Goal: Information Seeking & Learning: Learn about a topic

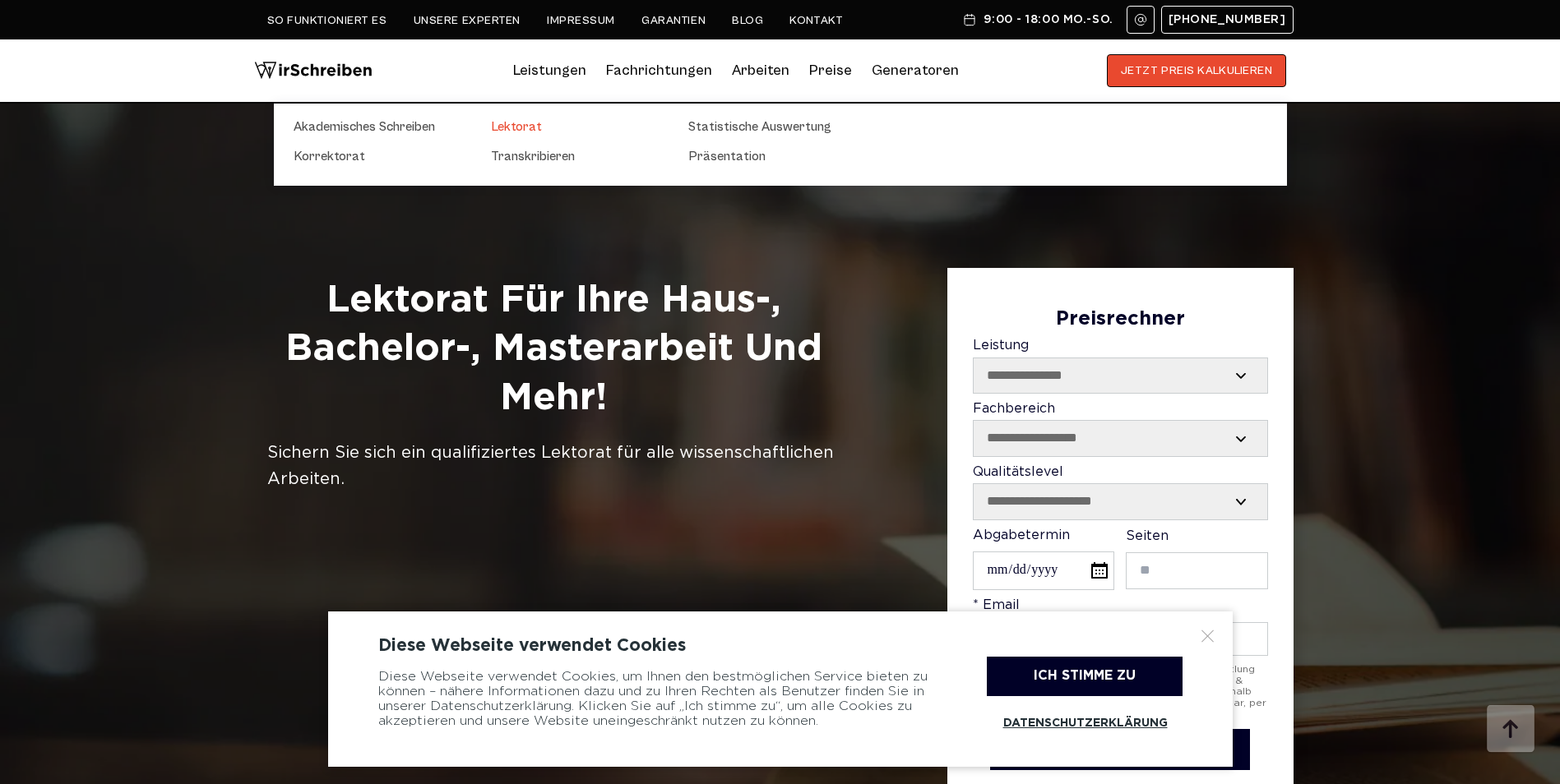
click at [517, 119] on link "Lektorat" at bounding box center [573, 126] width 164 height 19
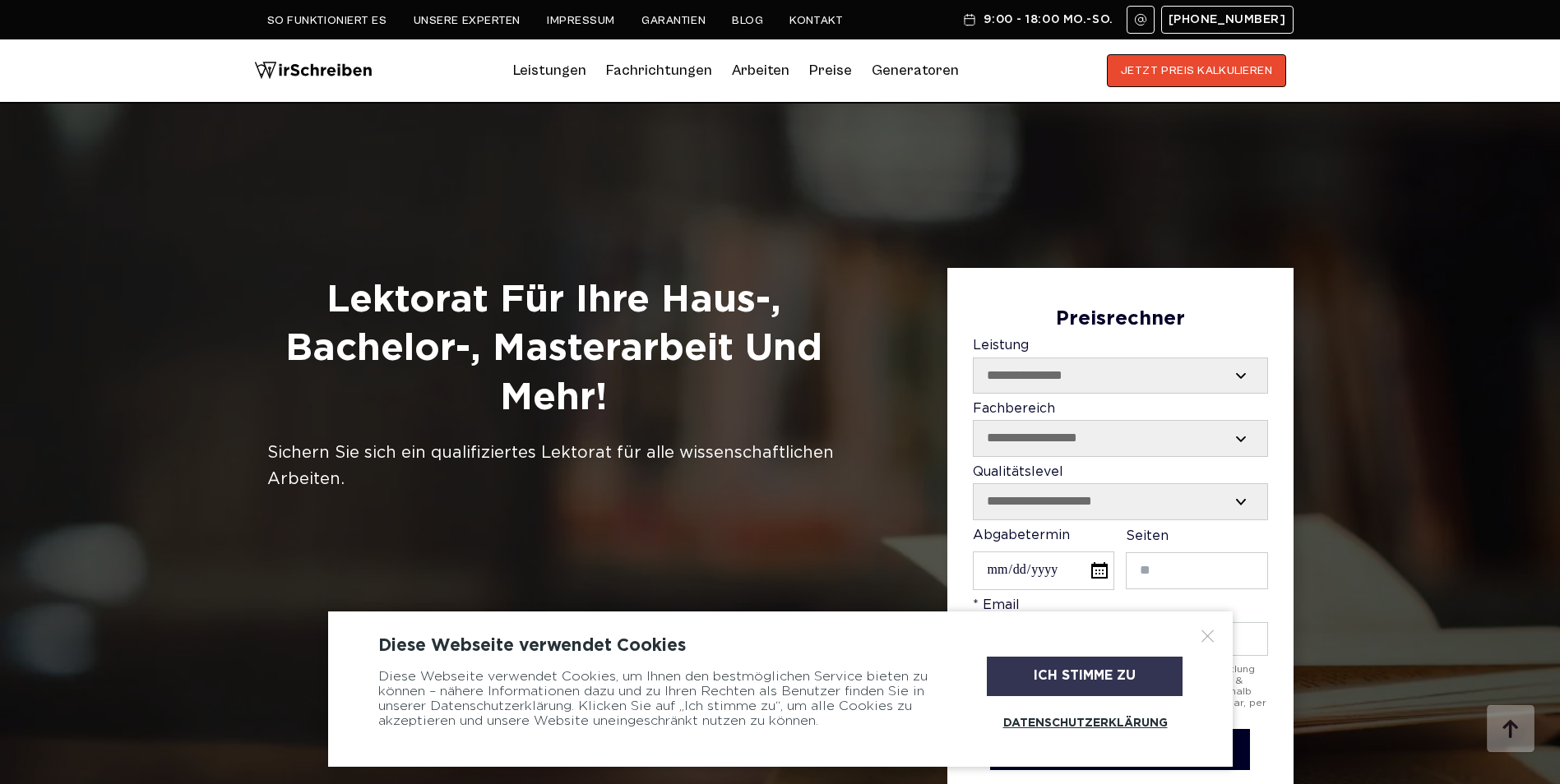
click at [1165, 680] on div "Ich stimme zu" at bounding box center [1085, 676] width 196 height 40
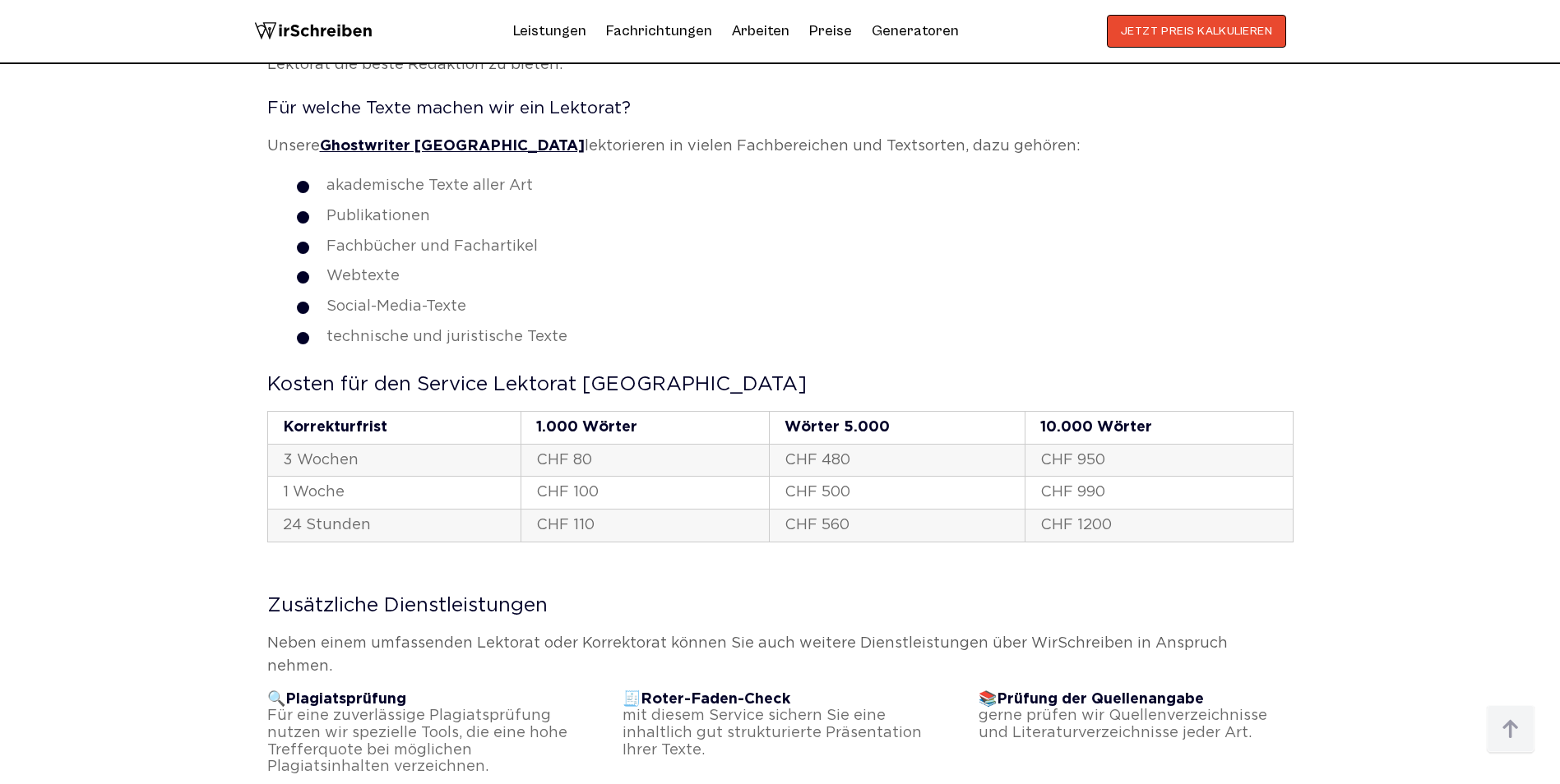
scroll to position [3207, 0]
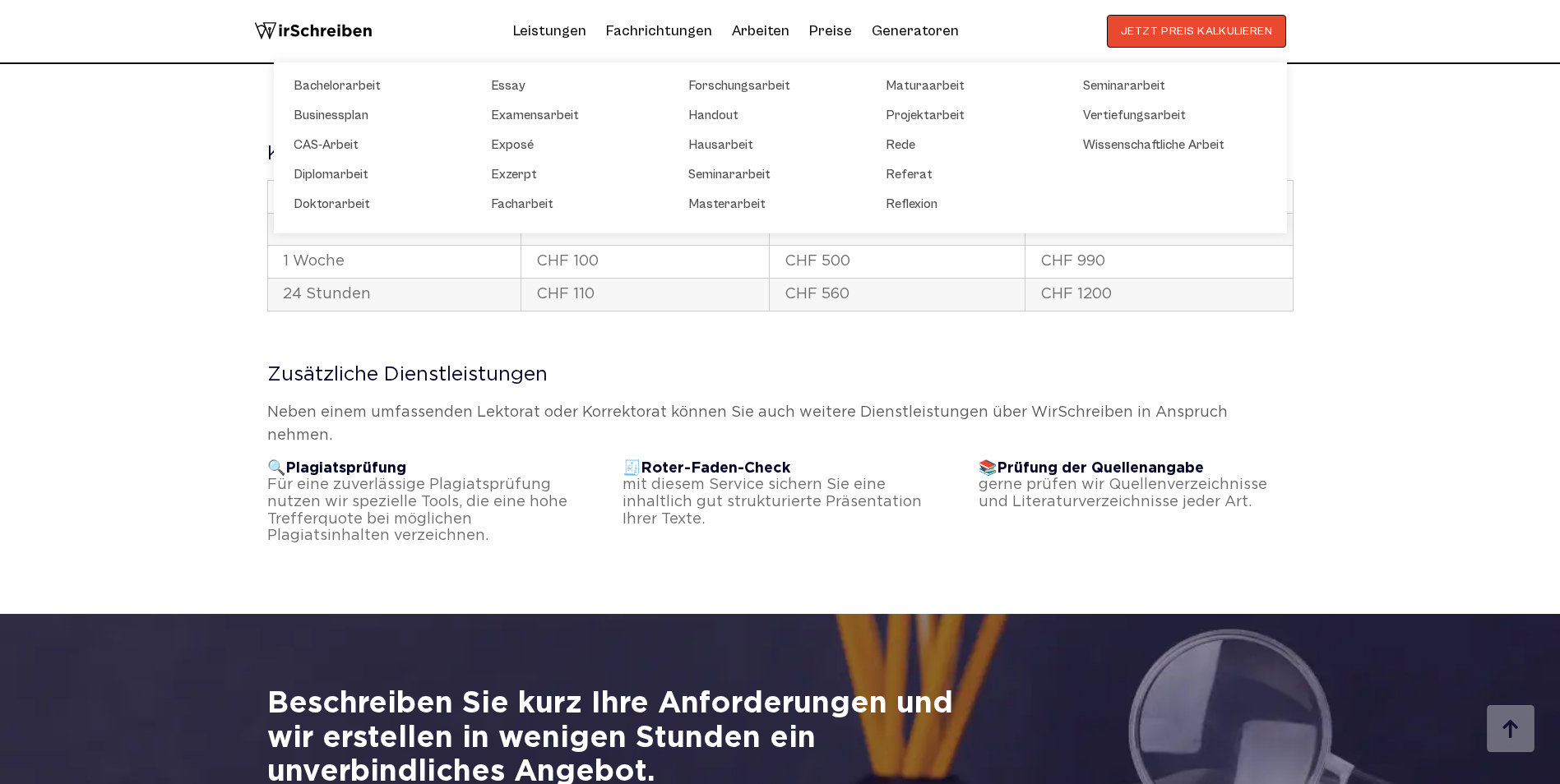
click at [767, 29] on link "Arbeiten" at bounding box center [761, 31] width 57 height 26
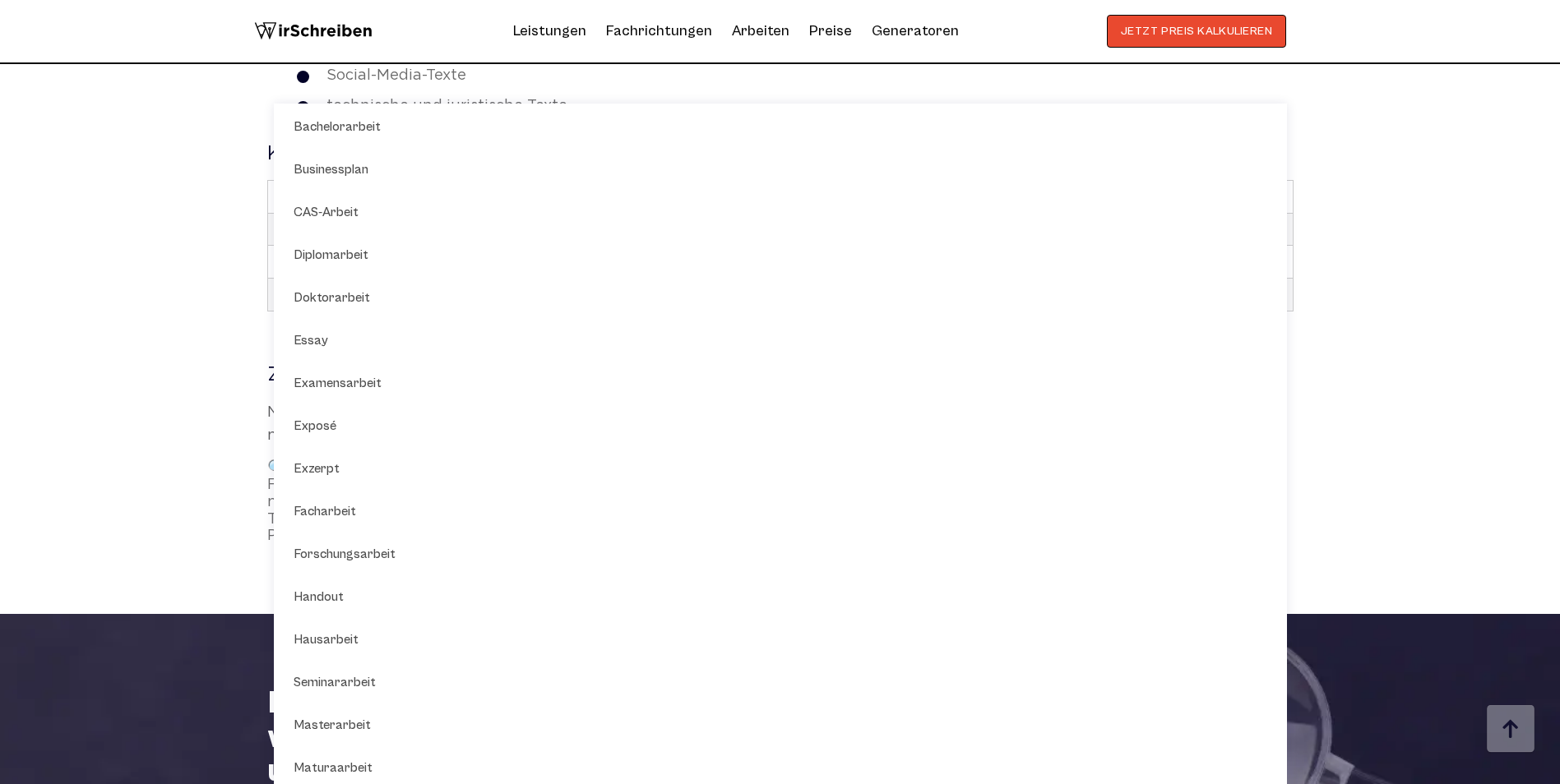
click at [822, 34] on link "Preise" at bounding box center [830, 30] width 43 height 18
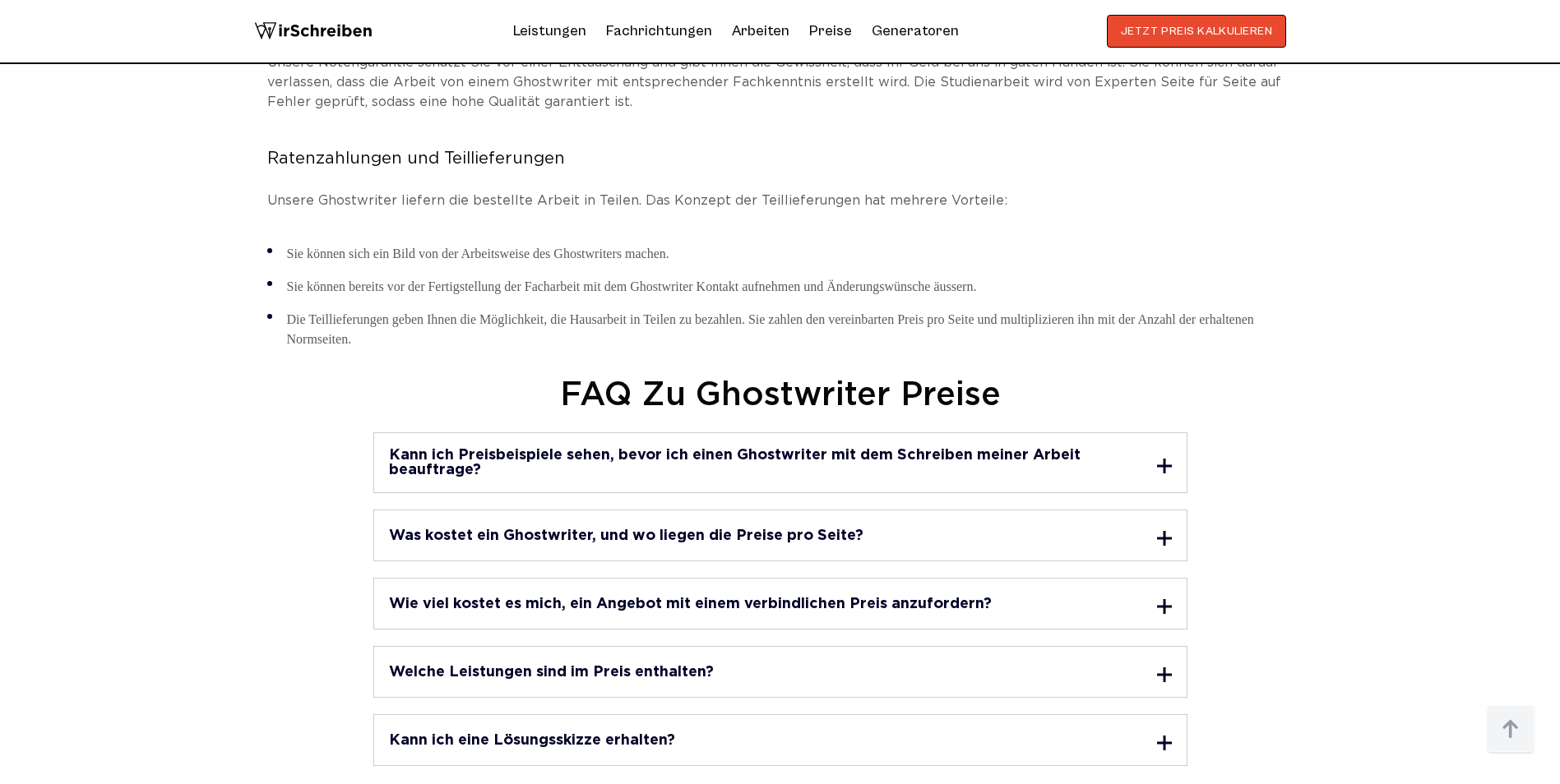
scroll to position [5180, 0]
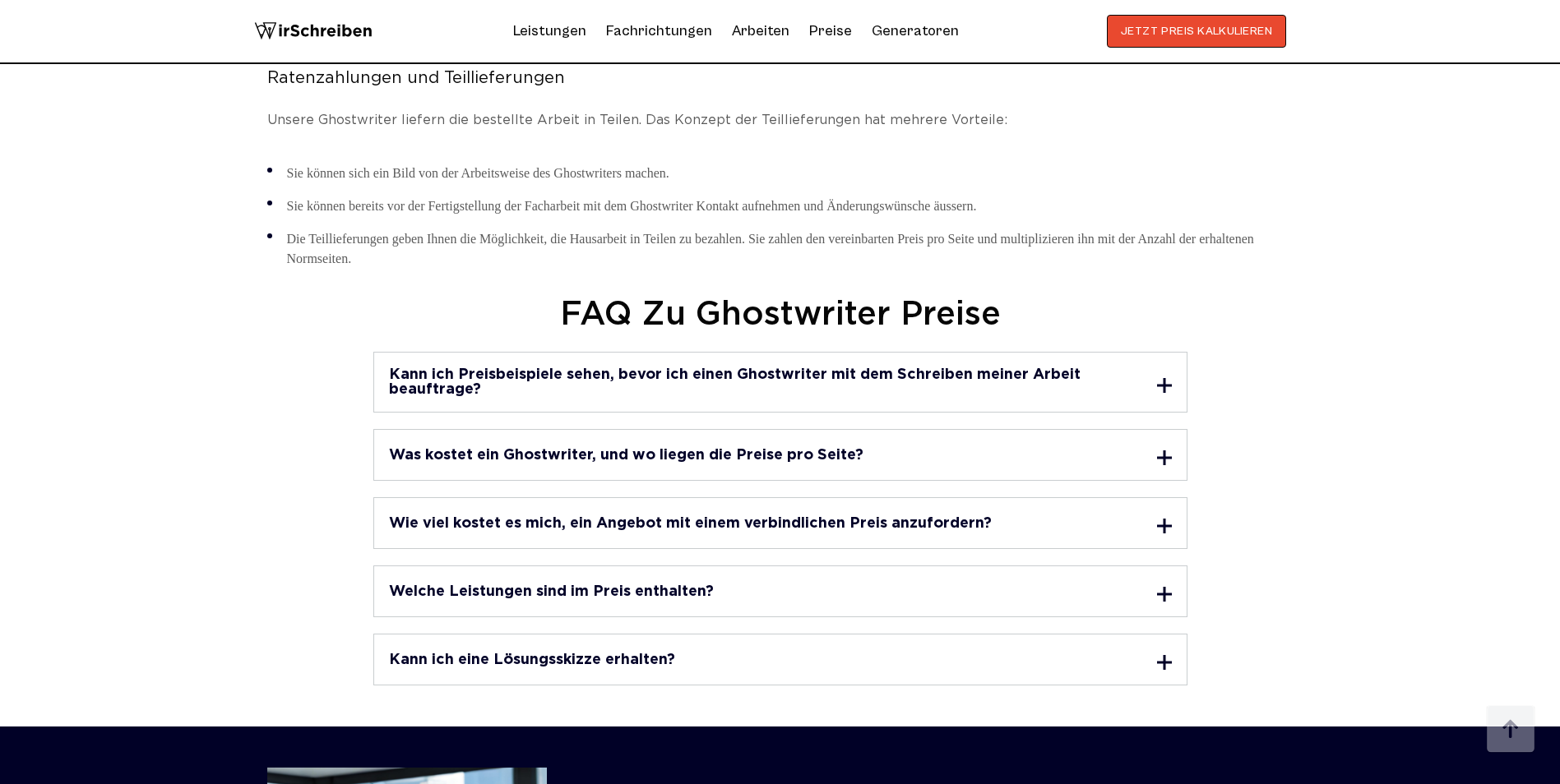
click at [851, 368] on h3 "Kann ich Preisbeispiele sehen, bevor ich einen Ghostwriter mit dem Schreiben me…" at bounding box center [764, 382] width 751 height 29
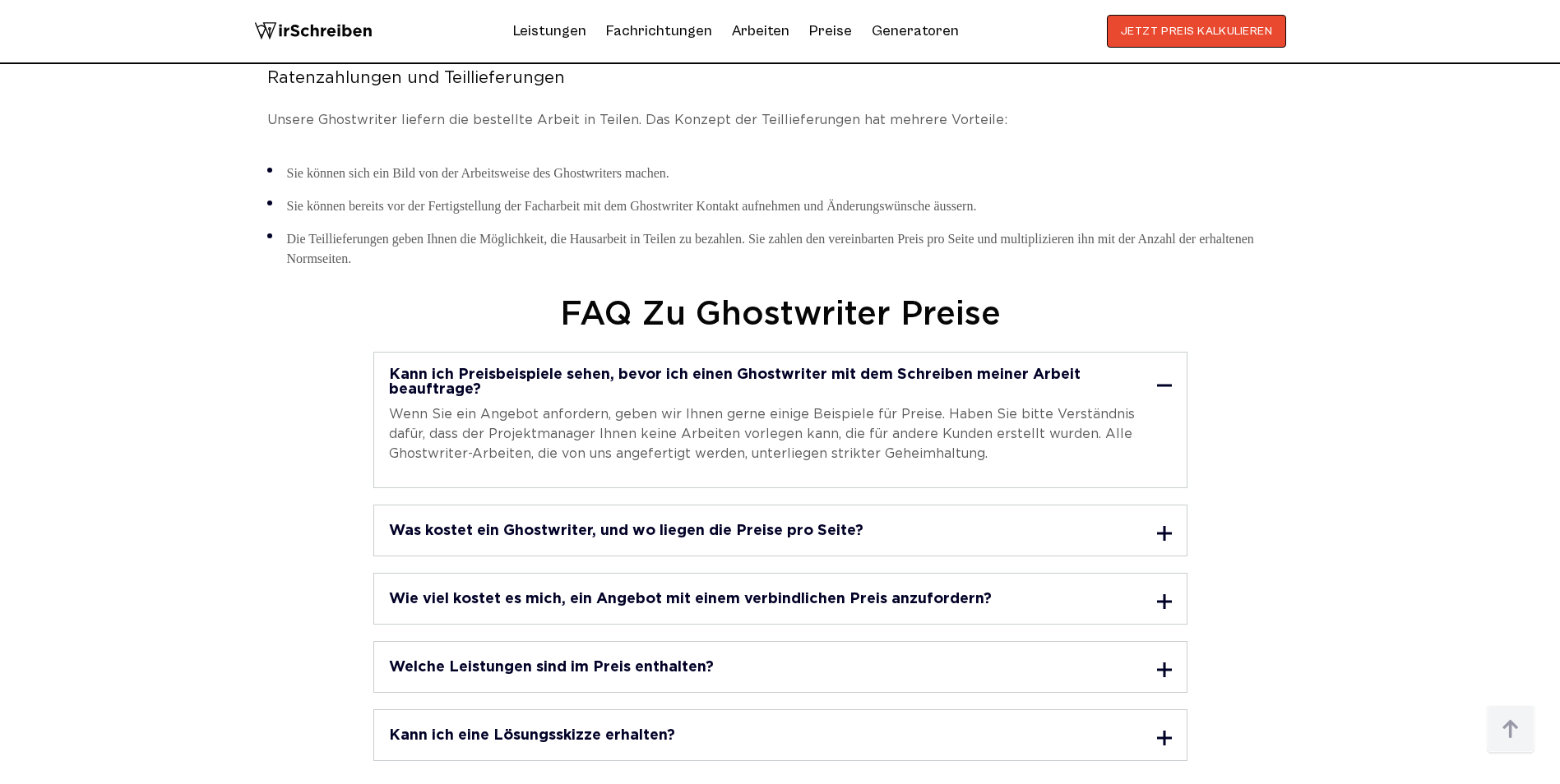
click at [988, 576] on div "Wie viel kostet es mich, ein Angebot mit einem verbindlichen Preis anzufordern?…" at bounding box center [781, 599] width 814 height 52
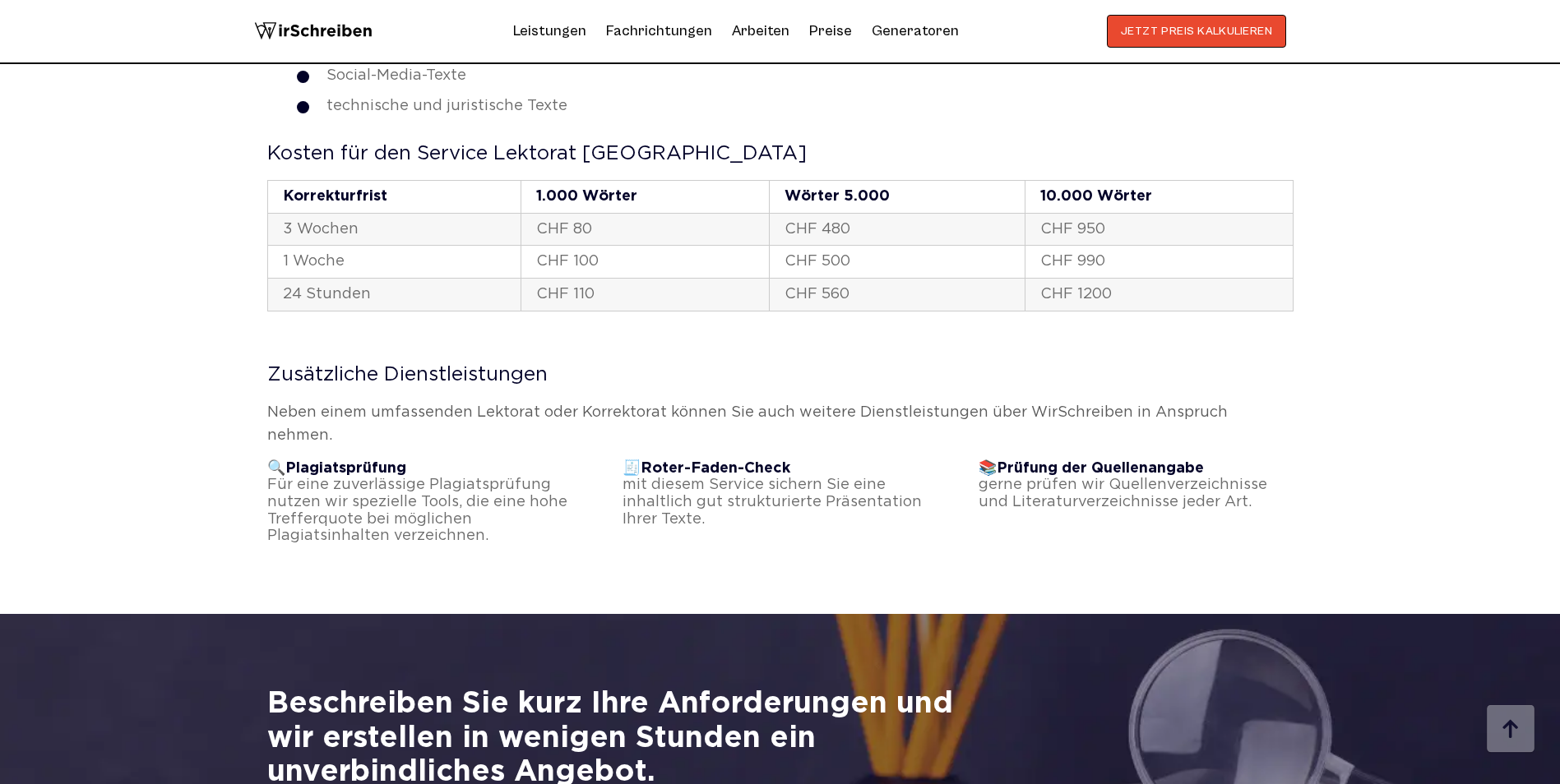
scroll to position [3124, 0]
